Goal: Task Accomplishment & Management: Use online tool/utility

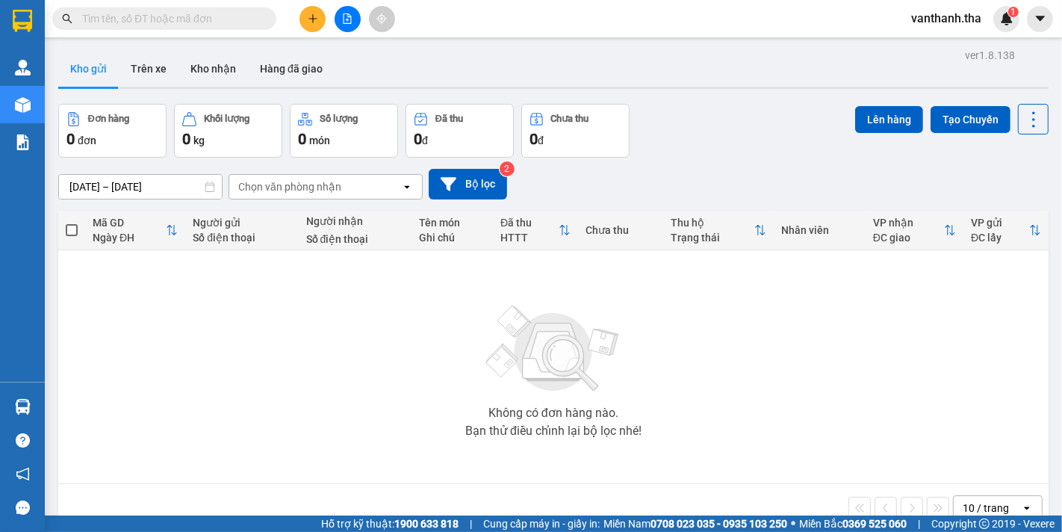
click at [199, 15] on input "text" at bounding box center [170, 18] width 176 height 16
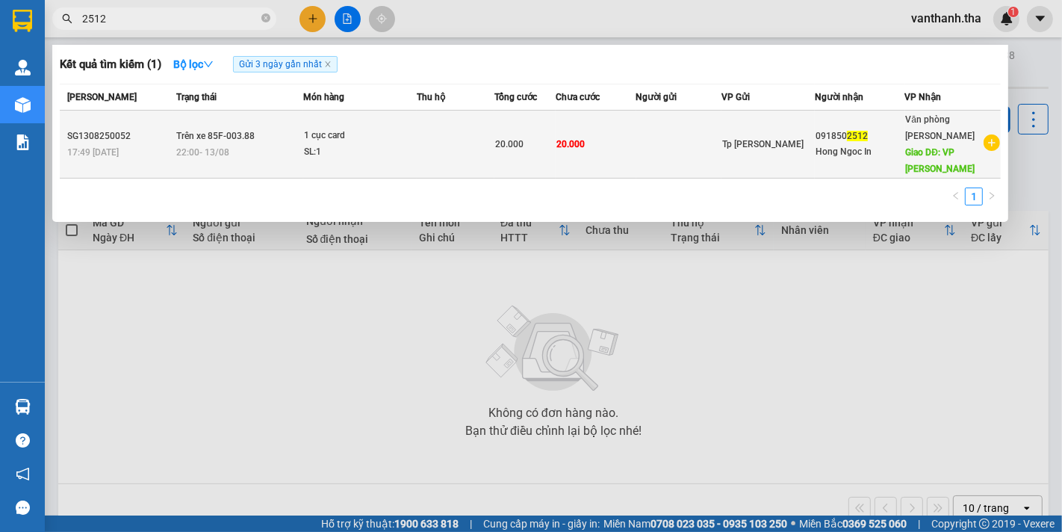
type input "2512"
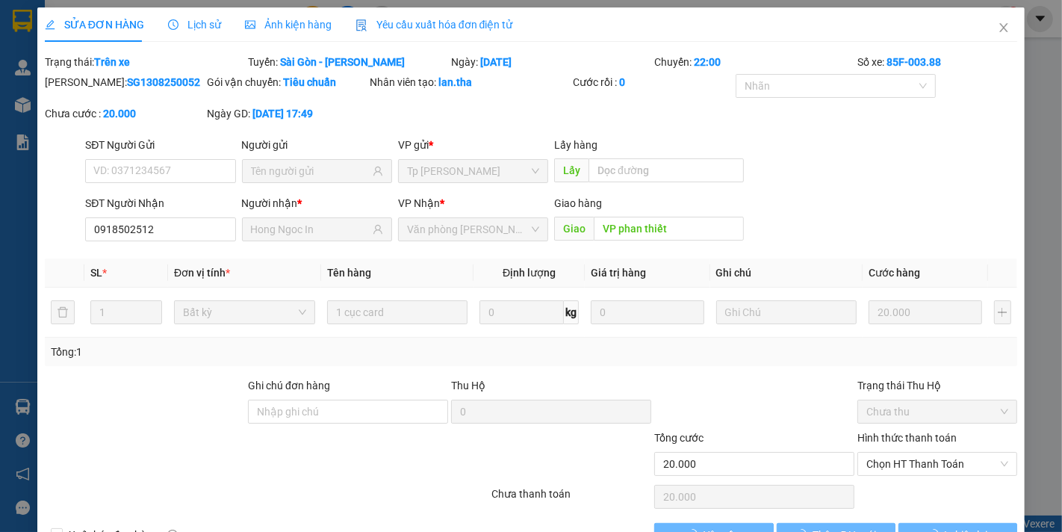
type input "0918502512"
type input "Hong Ngoc In"
type input "VP phan thiết"
type input "20.000"
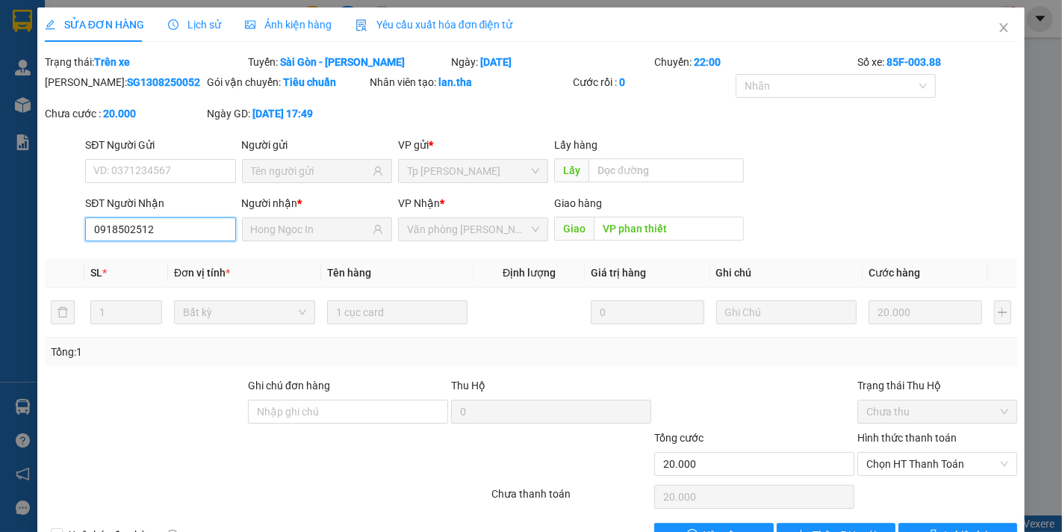
drag, startPoint x: 185, startPoint y: 223, endPoint x: 63, endPoint y: 230, distance: 122.8
click at [63, 230] on div "SĐT Người Nhận 0918502512 0918502512 Người nhận * [PERSON_NAME] In VP Nhận * Vă…" at bounding box center [531, 221] width 976 height 52
drag, startPoint x: 108, startPoint y: 226, endPoint x: 990, endPoint y: 25, distance: 904.3
click at [998, 25] on icon "close" at bounding box center [1004, 28] width 12 height 12
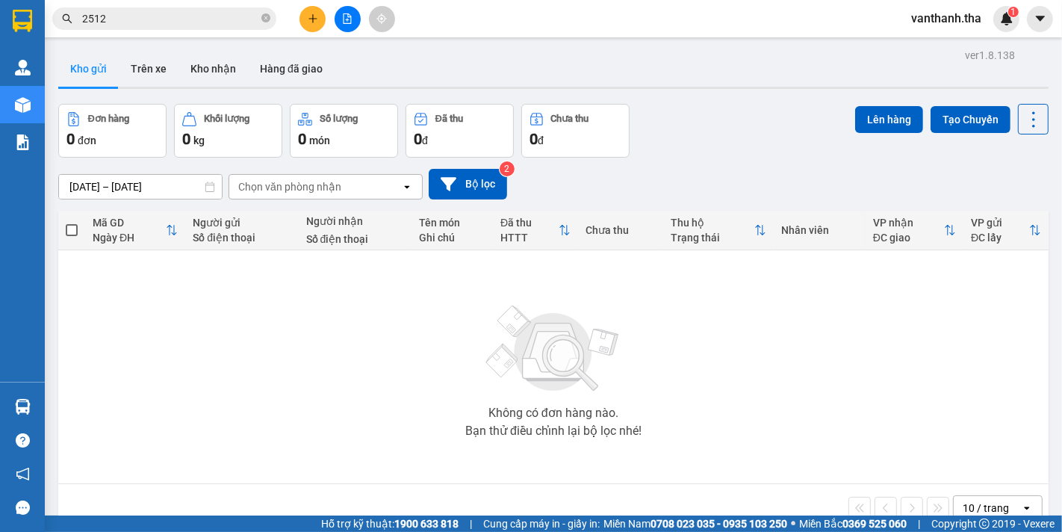
click at [213, 23] on input "2512" at bounding box center [170, 18] width 176 height 16
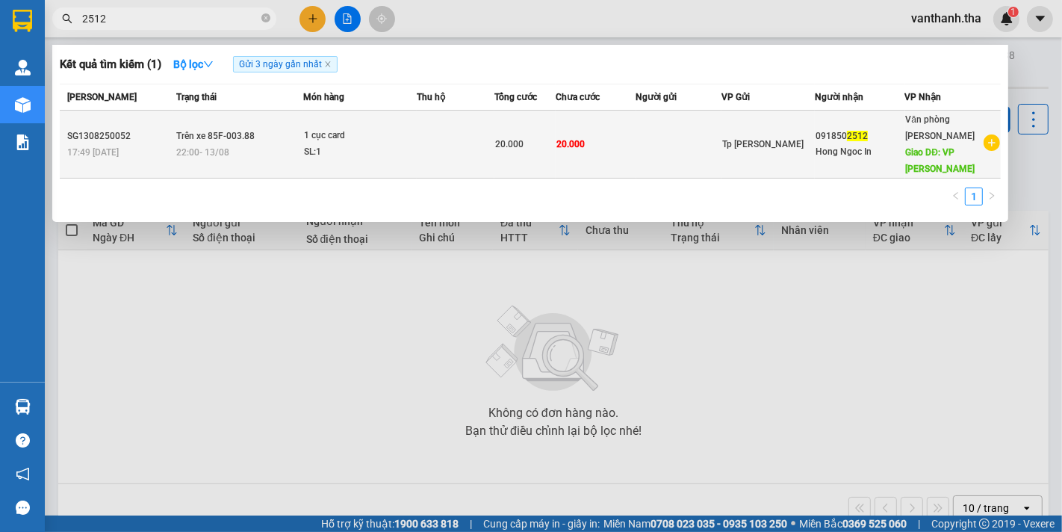
click at [468, 154] on td at bounding box center [456, 145] width 78 height 68
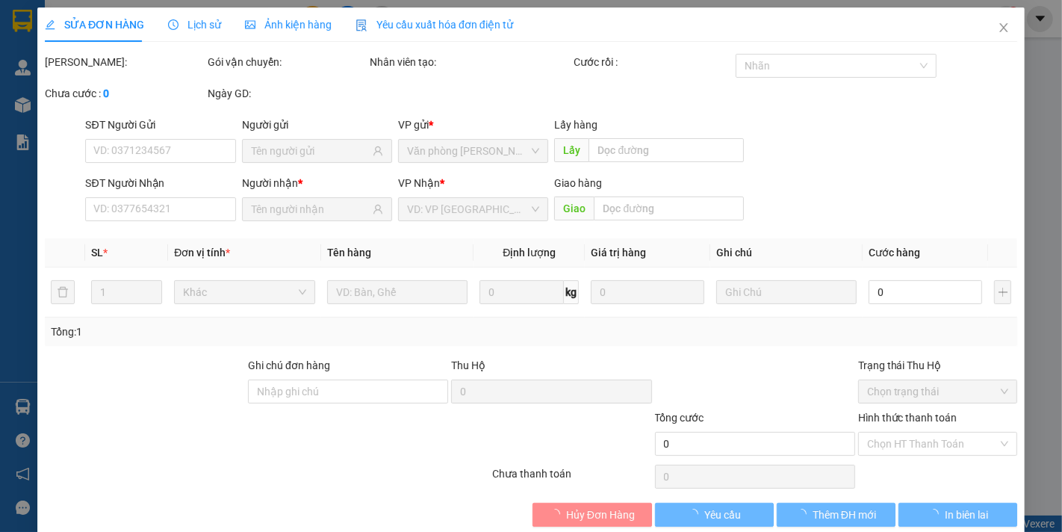
type input "0918502512"
type input "Hong Ngoc In"
type input "VP phan thiết"
type input "20.000"
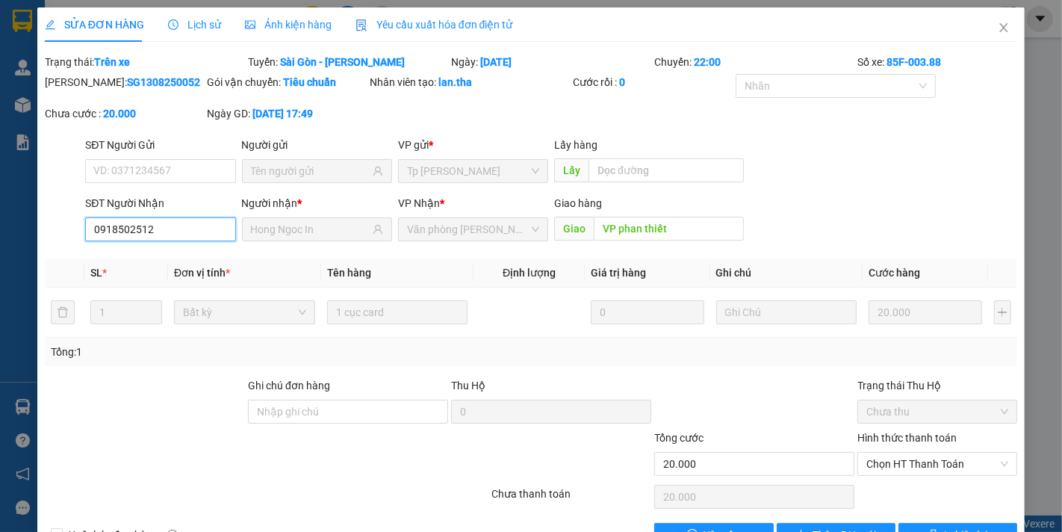
drag, startPoint x: 157, startPoint y: 223, endPoint x: 48, endPoint y: 237, distance: 110.0
click at [48, 237] on div "SĐT Người Nhận 0918502512 0918502512 Người nhận * [PERSON_NAME] In VP Nhận * Vă…" at bounding box center [531, 221] width 976 height 52
click at [983, 25] on span "Close" at bounding box center [1004, 28] width 42 height 42
